Goal: Information Seeking & Learning: Learn about a topic

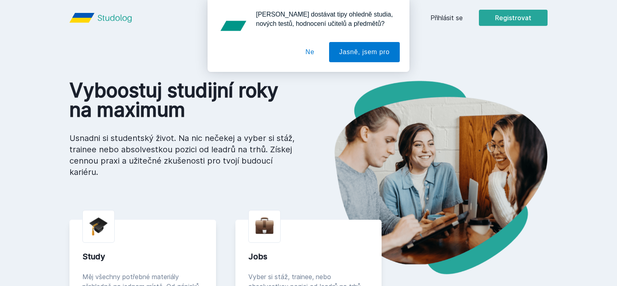
click at [495, 19] on div "[PERSON_NAME] dostávat tipy ohledně studia, nových testů, hodnocení učitelů a p…" at bounding box center [308, 36] width 617 height 72
click at [316, 49] on button "Ne" at bounding box center [310, 52] width 29 height 20
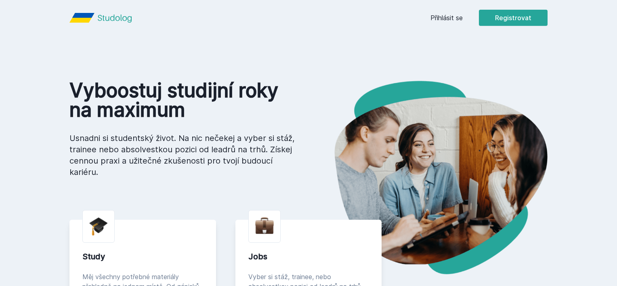
click at [463, 18] on link "Přihlásit se" at bounding box center [447, 18] width 32 height 10
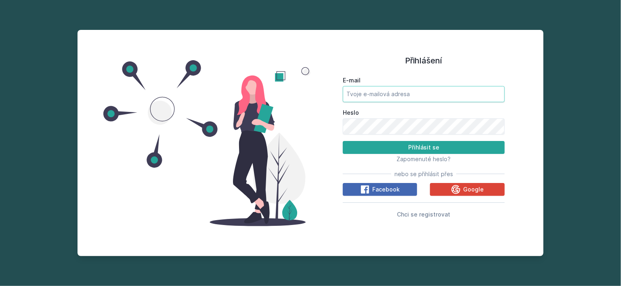
type input "[EMAIL_ADDRESS][DOMAIN_NAME]"
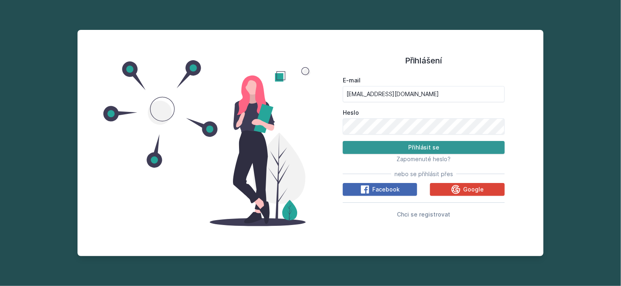
click at [420, 147] on button "Přihlásit se" at bounding box center [424, 147] width 162 height 13
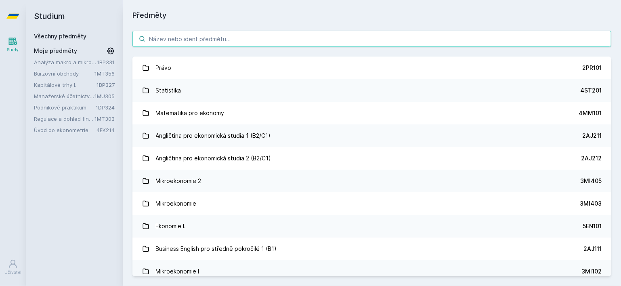
click at [186, 43] on input "search" at bounding box center [372, 39] width 479 height 16
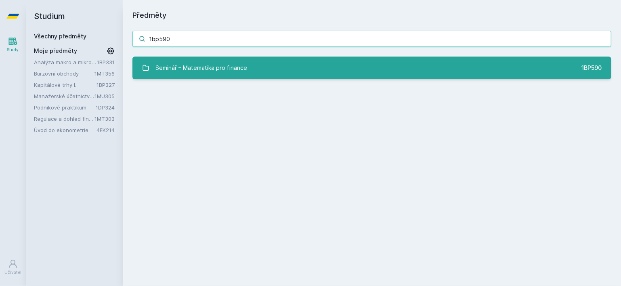
type input "1bp590"
click at [213, 74] on div "Seminář – Matematika pro finance" at bounding box center [202, 68] width 92 height 16
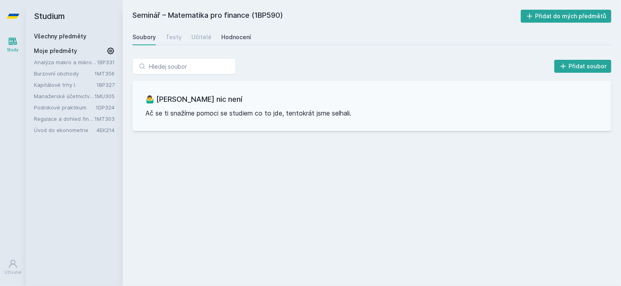
click at [234, 36] on div "Hodnocení" at bounding box center [236, 37] width 30 height 8
drag, startPoint x: 284, startPoint y: 16, endPoint x: 169, endPoint y: 17, distance: 115.2
click at [169, 17] on h2 "Seminář – Matematika pro finance (1BP590)" at bounding box center [327, 16] width 389 height 13
copy h2 "Matematika pro finance (1BP590)"
click at [201, 37] on div "Učitelé" at bounding box center [202, 37] width 20 height 8
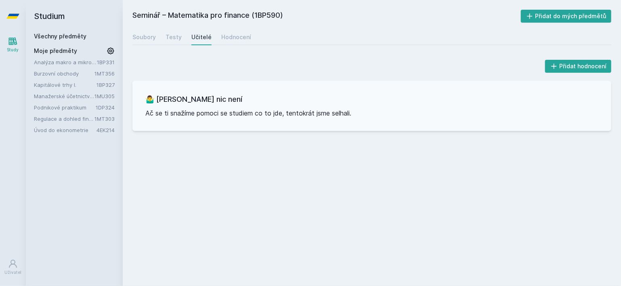
click at [201, 37] on div "Učitelé" at bounding box center [202, 37] width 20 height 8
click at [202, 19] on h2 "Seminář – Matematika pro finance (1BP590)" at bounding box center [327, 16] width 389 height 13
